Goal: Task Accomplishment & Management: Complete application form

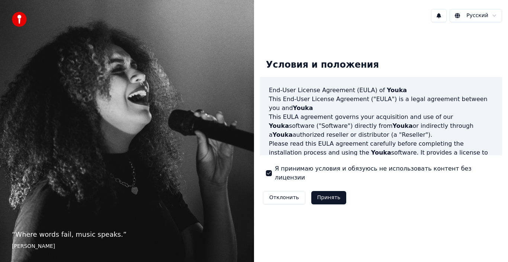
click at [328, 194] on button "Принять" at bounding box center [328, 197] width 35 height 13
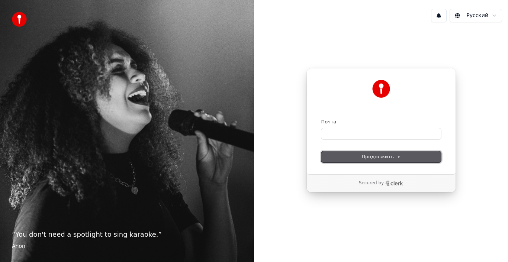
click at [382, 155] on span "Продолжить" at bounding box center [380, 157] width 39 height 7
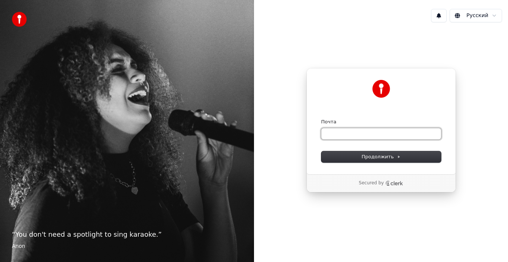
click at [383, 135] on input "Почта" at bounding box center [381, 133] width 120 height 11
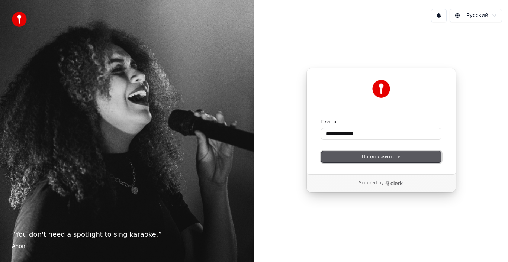
click at [385, 154] on span "Продолжить" at bounding box center [380, 157] width 39 height 7
click at [385, 154] on div "Продолжить" at bounding box center [381, 156] width 120 height 11
type input "**********"
